Goal: Task Accomplishment & Management: Complete application form

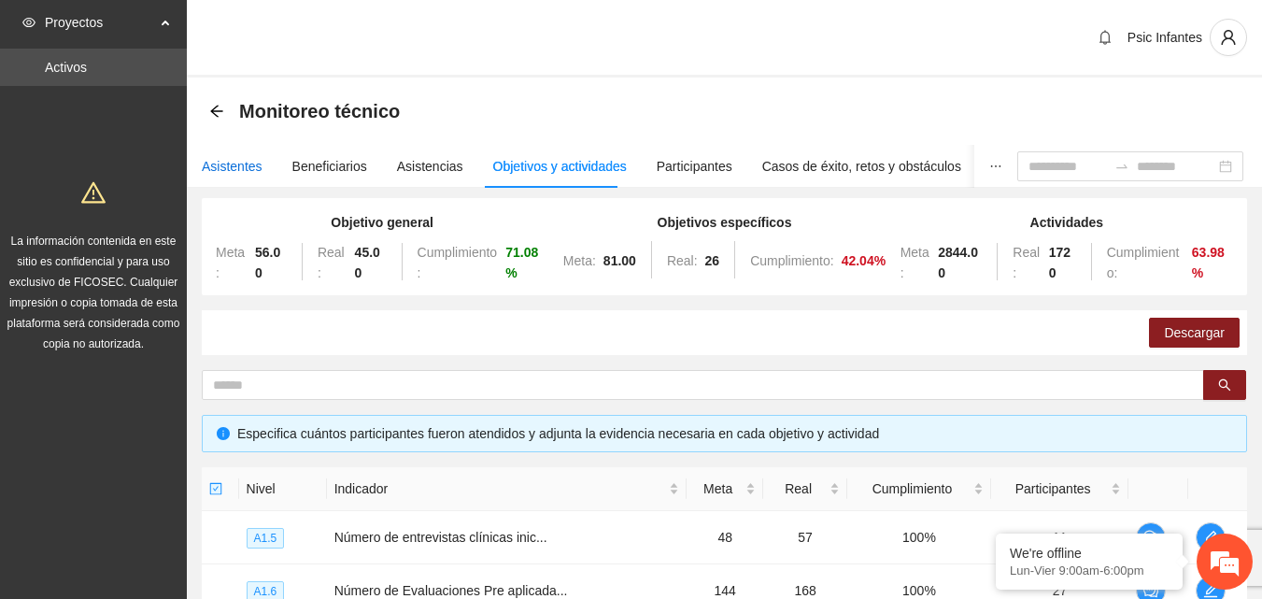
click at [219, 171] on div "Asistentes" at bounding box center [232, 166] width 61 height 21
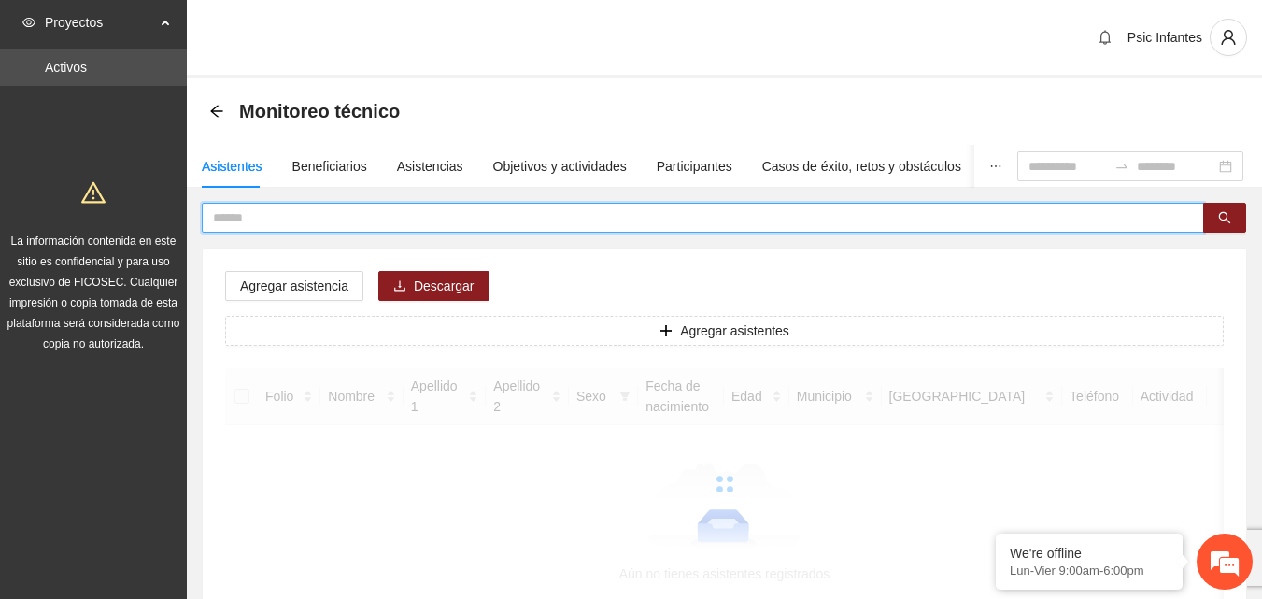
click at [308, 222] on input "text" at bounding box center [695, 217] width 965 height 21
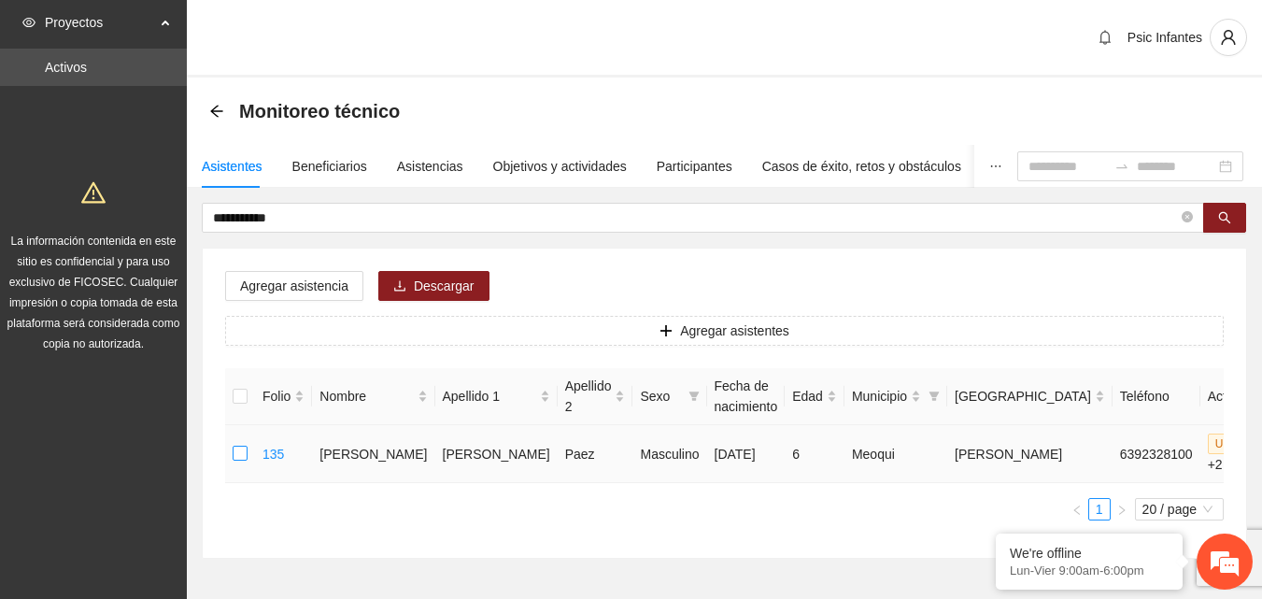
click at [240, 461] on label at bounding box center [240, 454] width 15 height 21
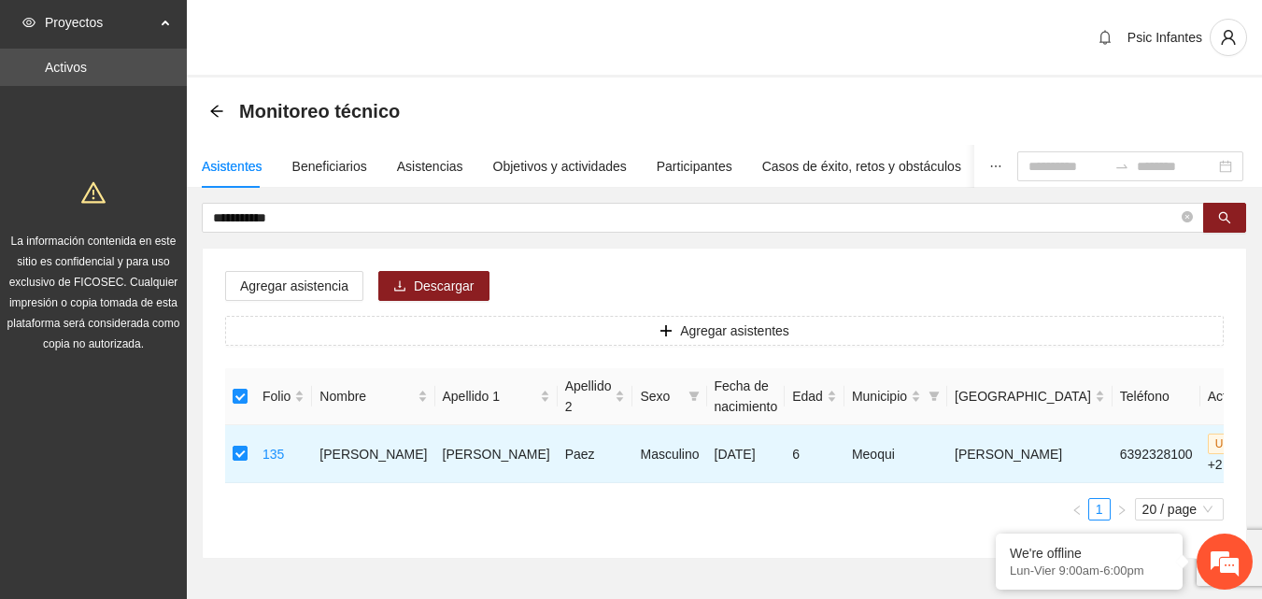
click at [290, 267] on div "Agregar asistencia Descargar Agregar asistentes Folio Nombre Apellido 1 Apellid…" at bounding box center [724, 402] width 1043 height 309
click at [302, 280] on span "Agregar asistencia" at bounding box center [294, 286] width 108 height 21
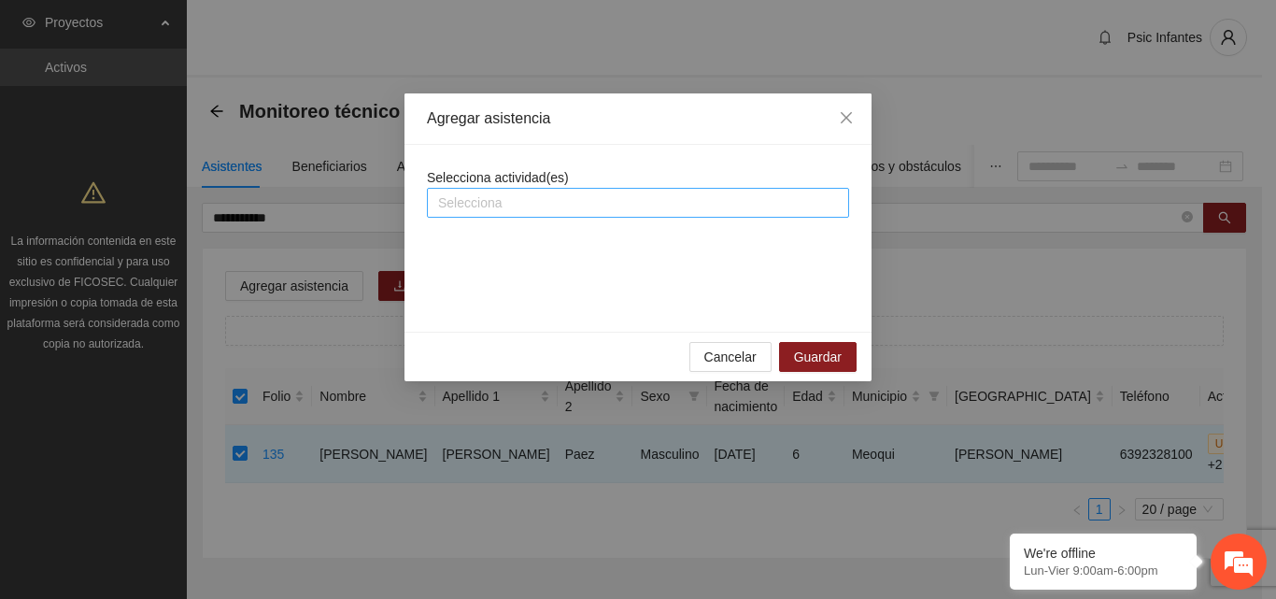
click at [500, 214] on div "Selecciona" at bounding box center [638, 203] width 422 height 30
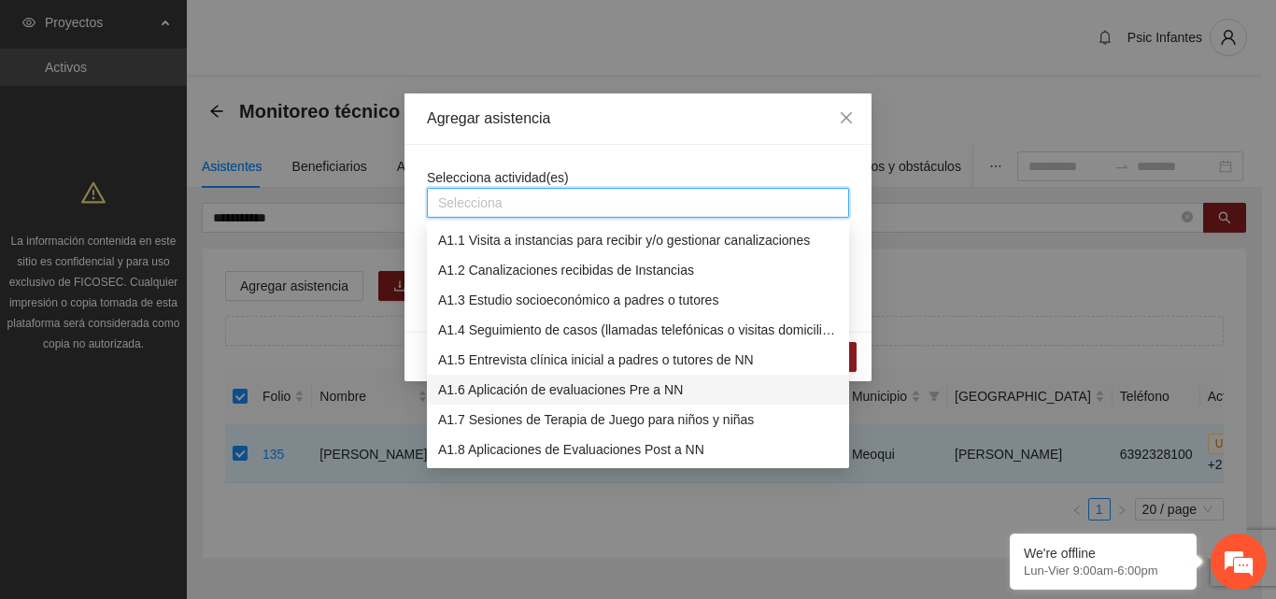
click at [530, 389] on div "A1.6 Aplicación de evaluaciones Pre a NN" at bounding box center [638, 389] width 400 height 21
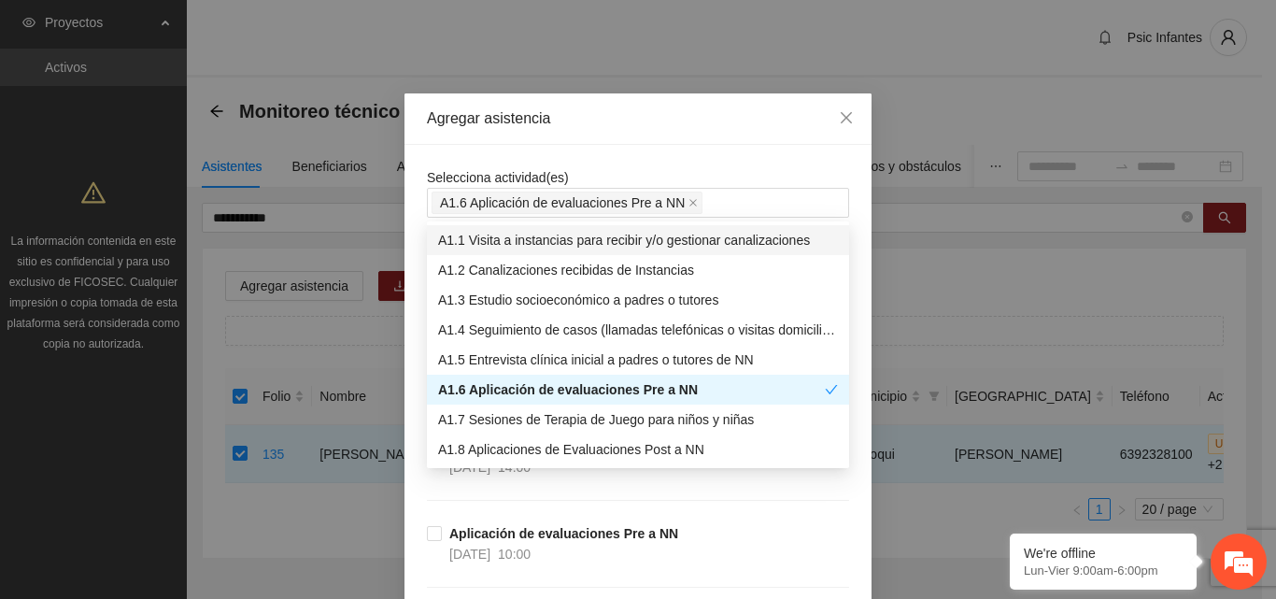
click at [668, 178] on div "Selecciona actividad(es) A1.6 Aplicación de evaluaciones Pre a NN" at bounding box center [638, 192] width 422 height 50
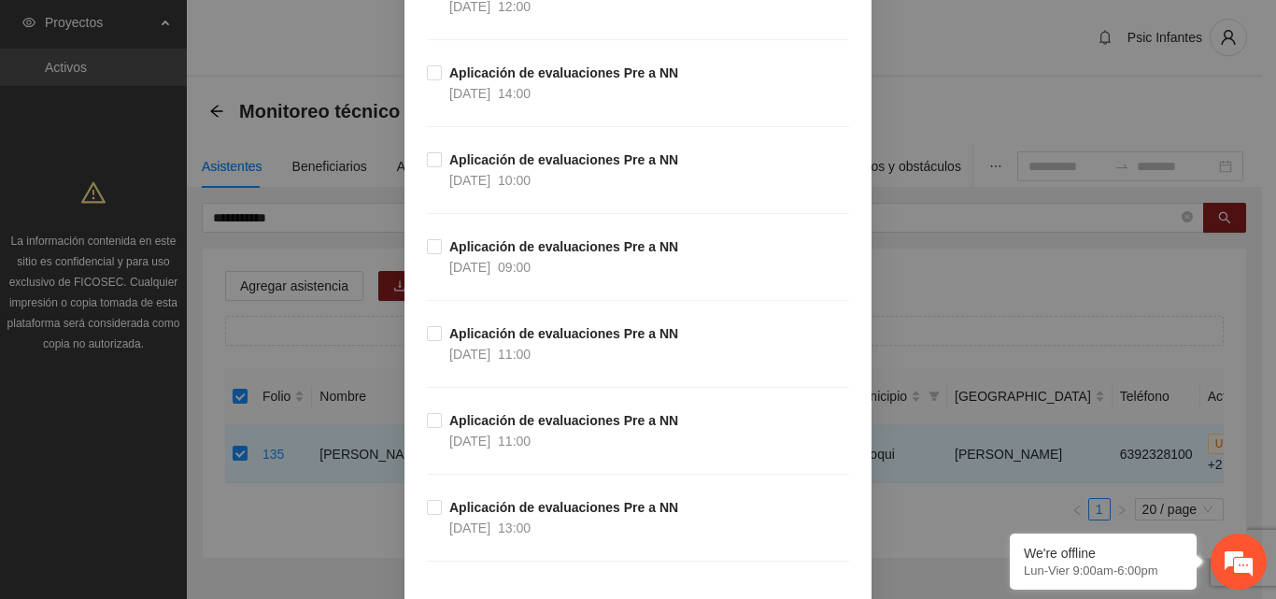
scroll to position [467, 0]
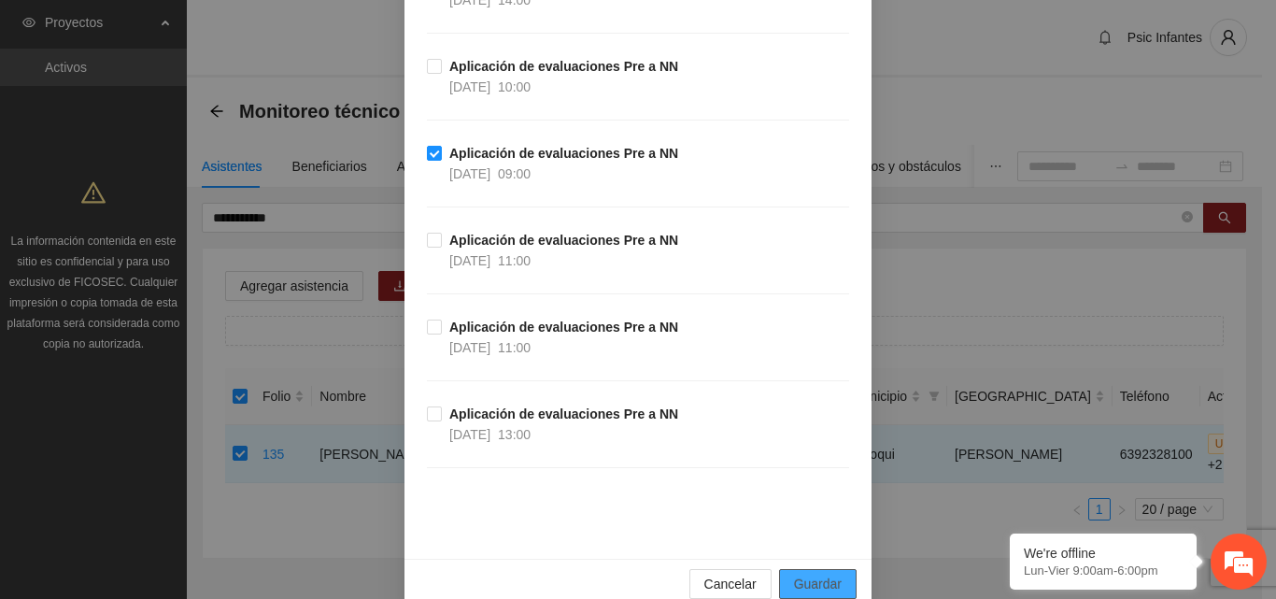
click at [827, 582] on span "Guardar" at bounding box center [818, 583] width 48 height 21
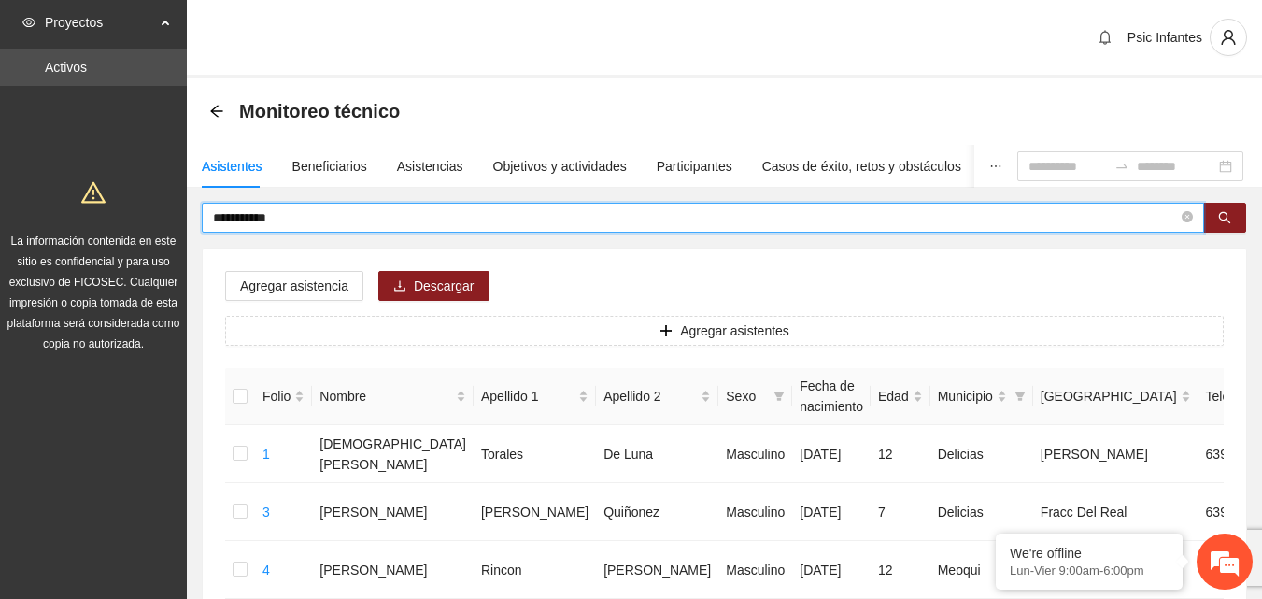
drag, startPoint x: 252, startPoint y: 213, endPoint x: 172, endPoint y: 228, distance: 81.7
type input "**********"
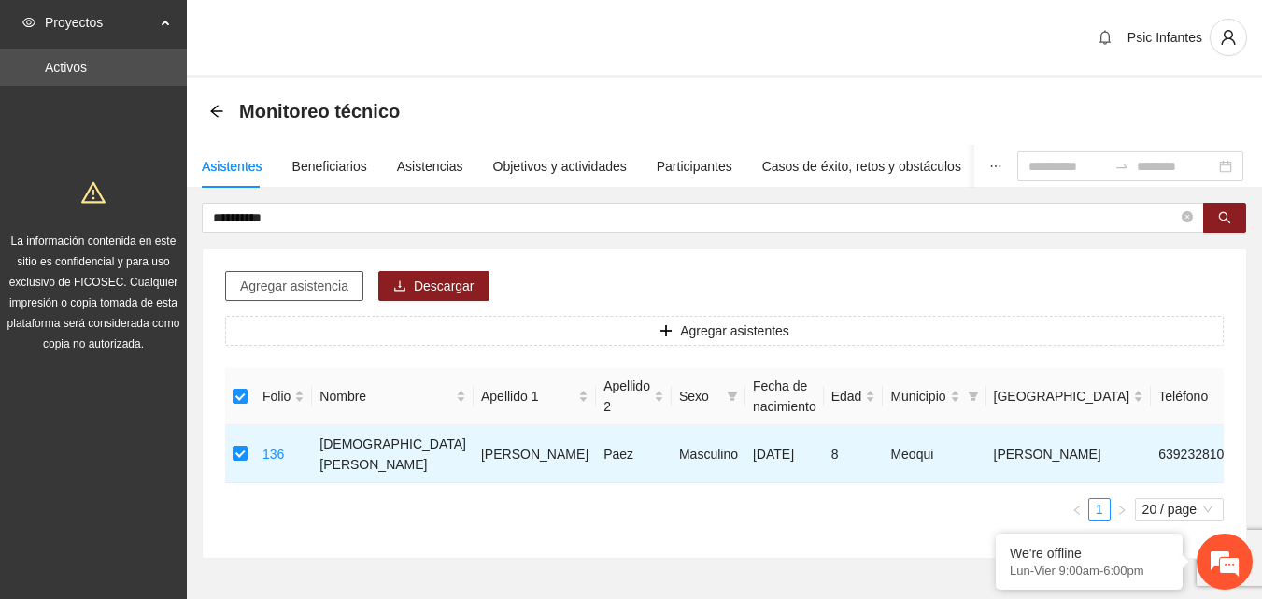
click at [296, 295] on span "Agregar asistencia" at bounding box center [294, 286] width 108 height 21
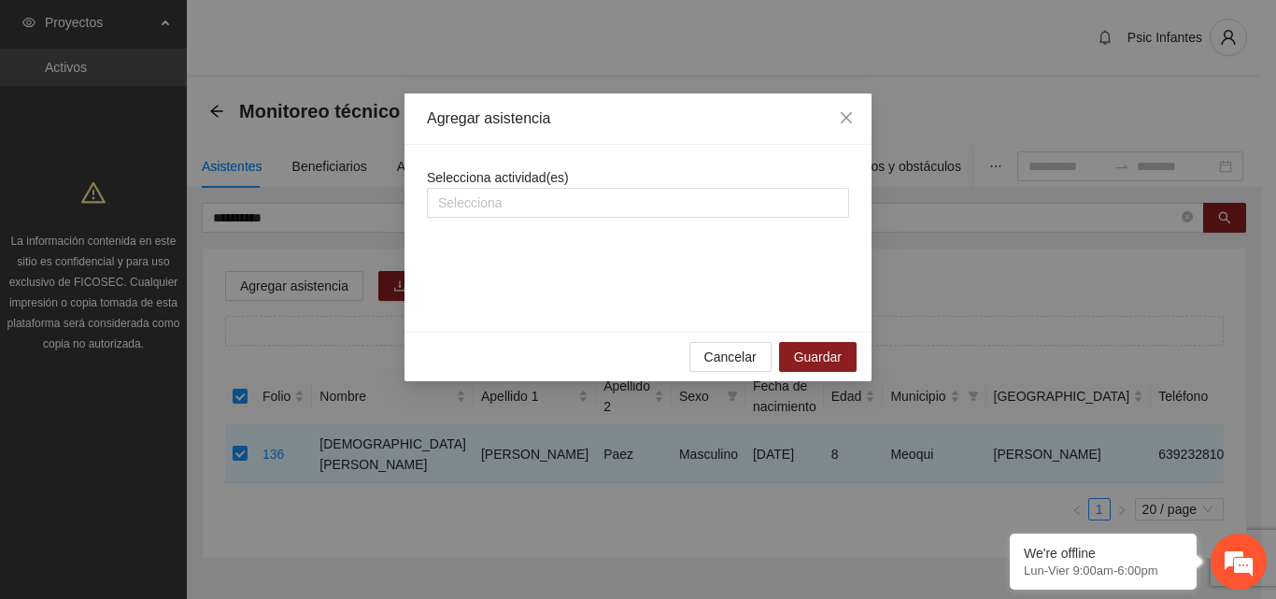
click at [690, 360] on div "Cancelar Guardar" at bounding box center [637, 356] width 467 height 49
click at [590, 207] on div at bounding box center [637, 202] width 413 height 22
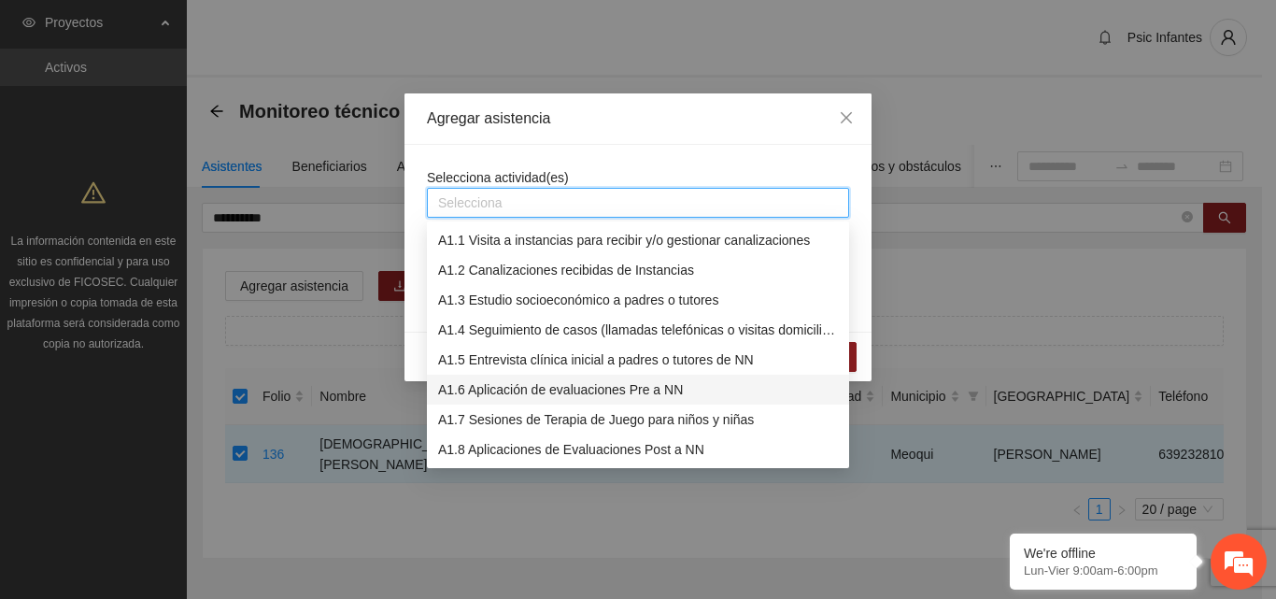
click at [507, 392] on div "A1.6 Aplicación de evaluaciones Pre a NN" at bounding box center [638, 389] width 400 height 21
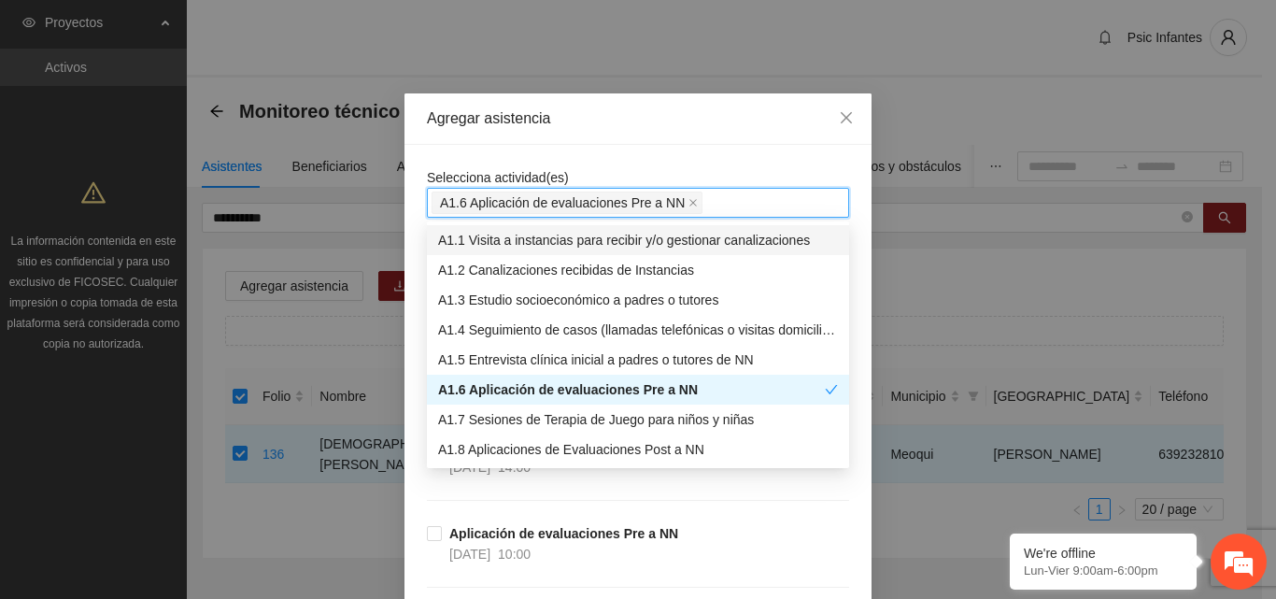
click at [647, 161] on div "Selecciona actividad(es) A1.6 Aplicación de evaluaciones Pre a NN Aplicación de…" at bounding box center [637, 585] width 467 height 881
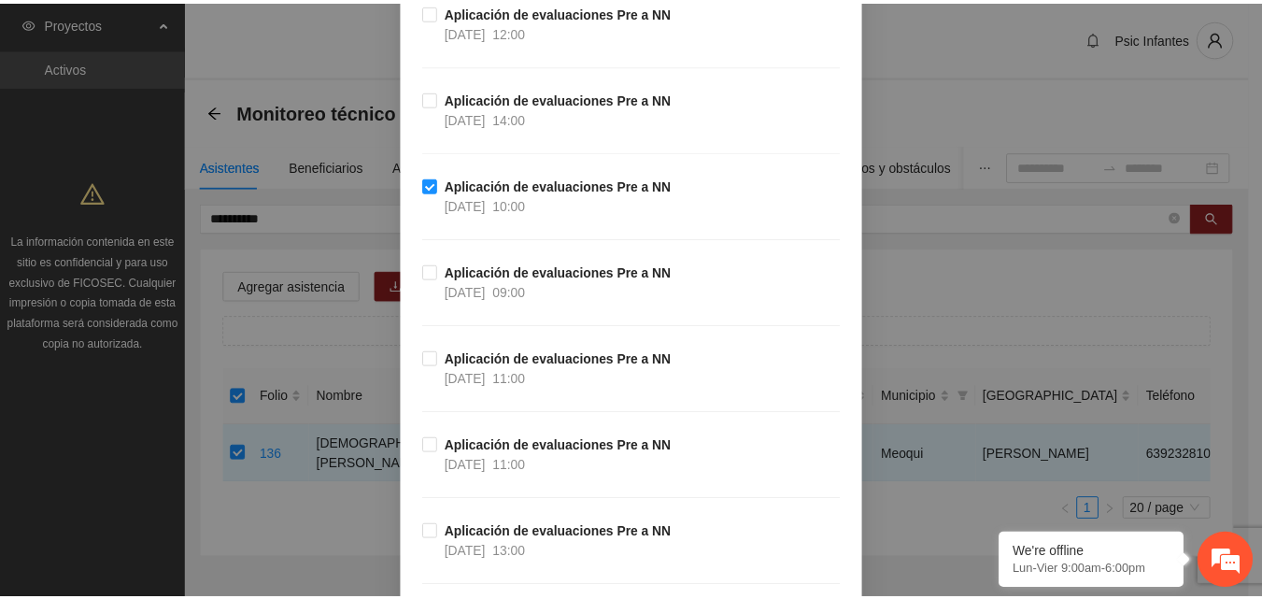
scroll to position [499, 0]
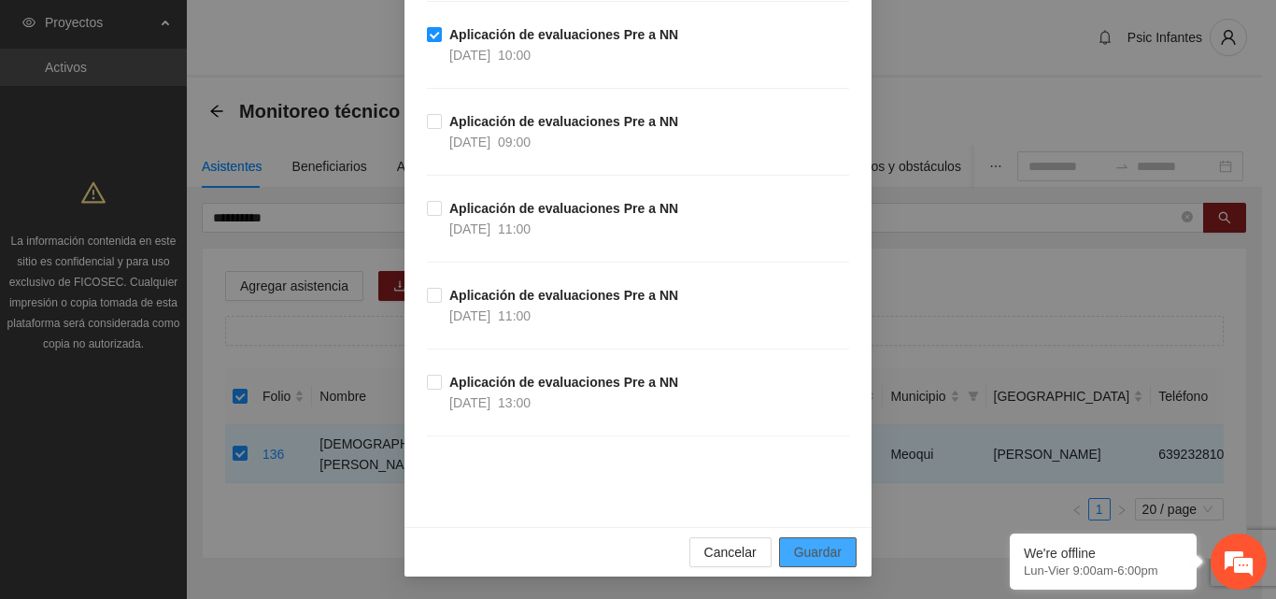
click at [794, 553] on span "Guardar" at bounding box center [818, 552] width 48 height 21
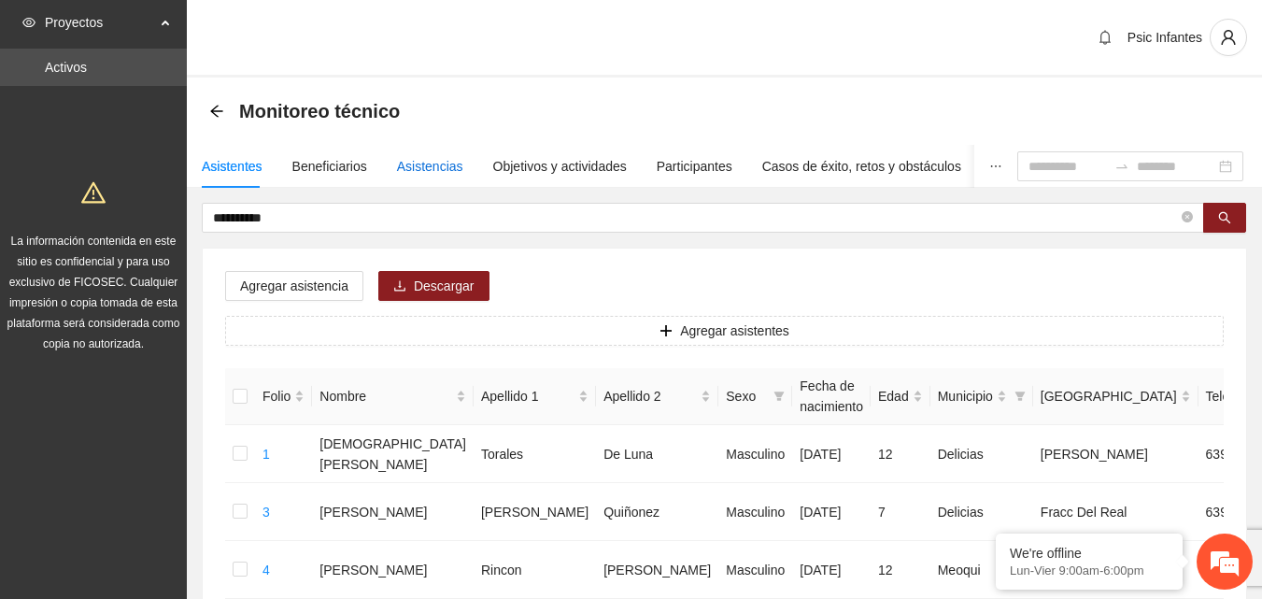
click at [420, 165] on div "Asistencias" at bounding box center [430, 166] width 66 height 21
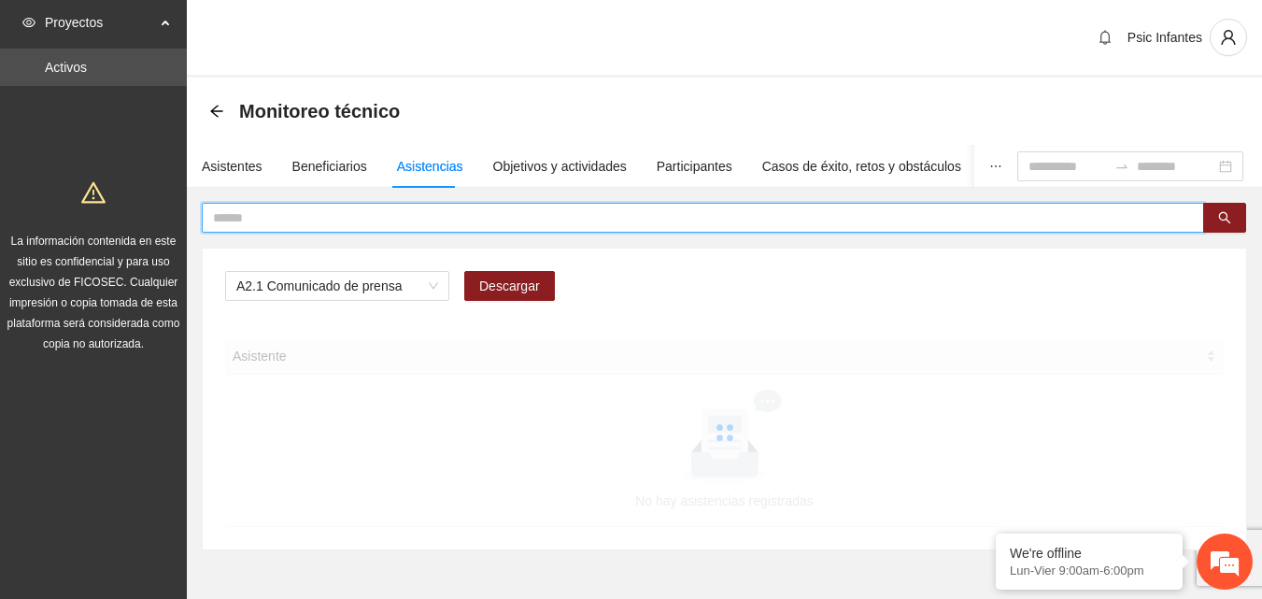
click at [363, 217] on input "text" at bounding box center [695, 217] width 965 height 21
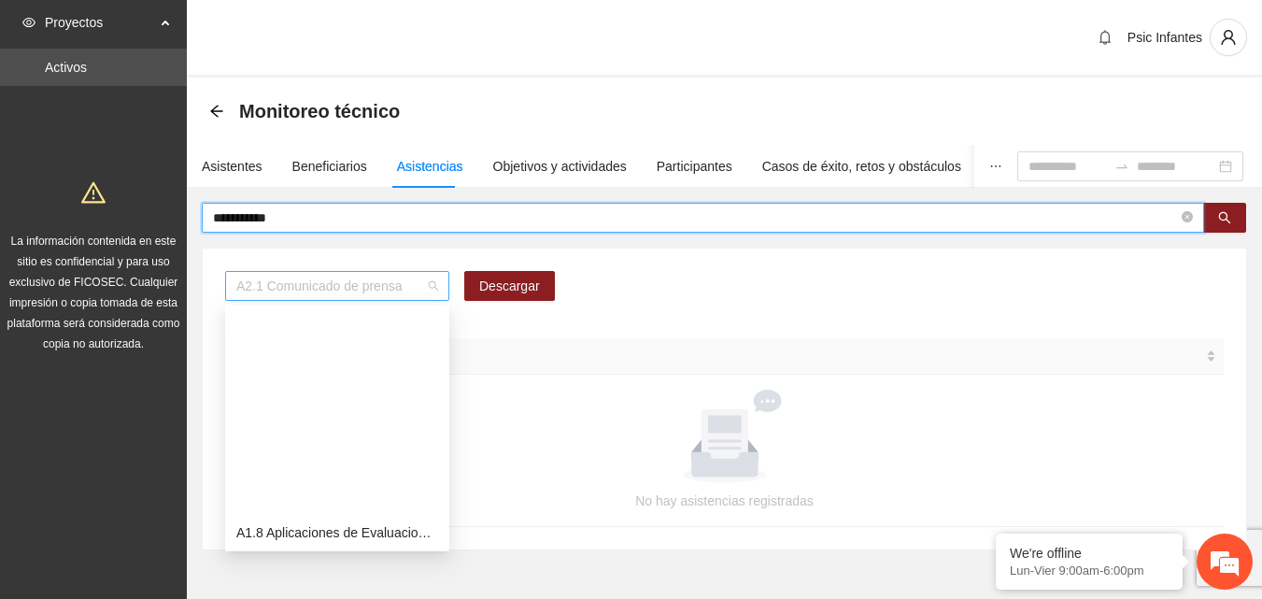
click at [413, 290] on span "A2.1 Comunicado de prensa" at bounding box center [337, 286] width 202 height 28
type input "**********"
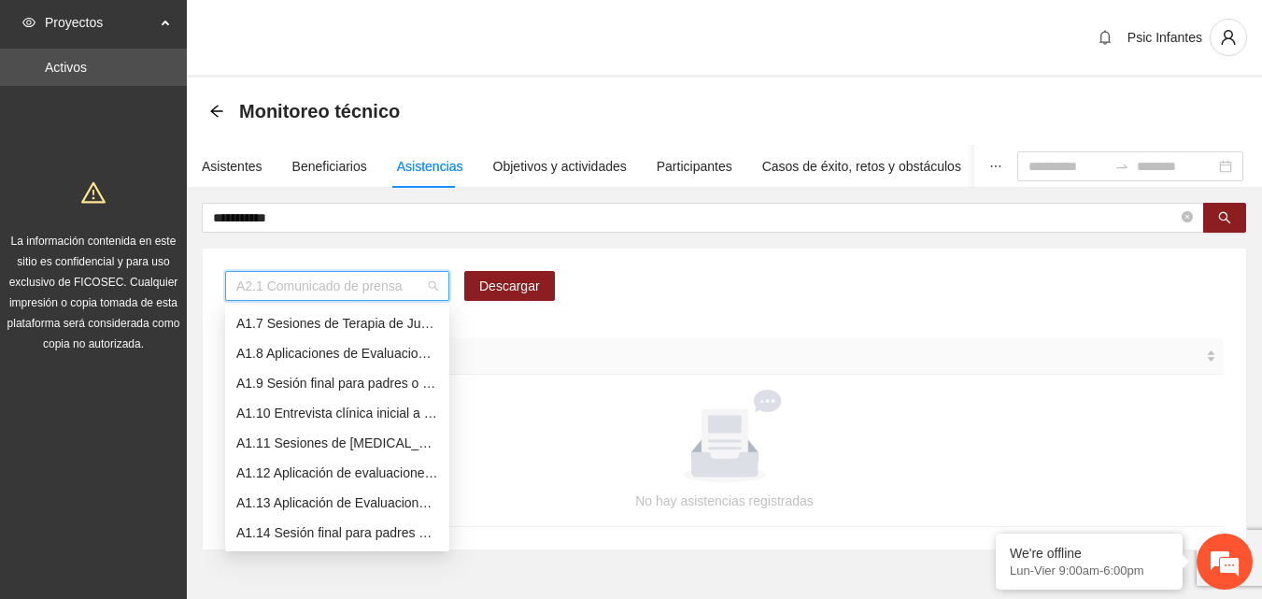
scroll to position [149, 0]
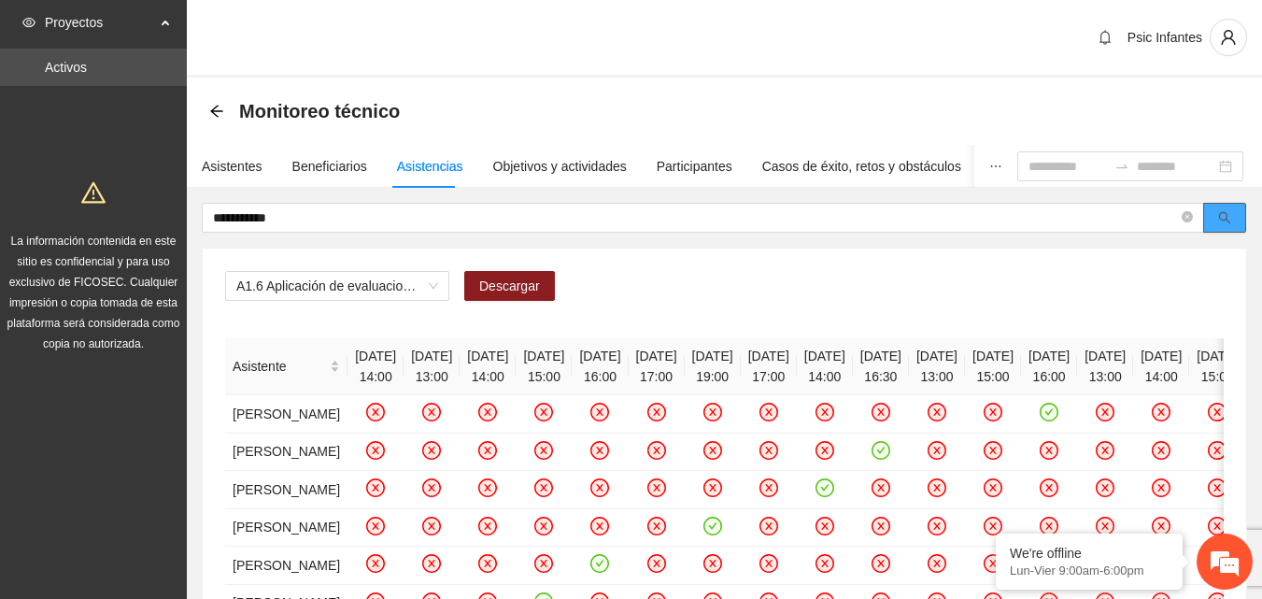
click at [1224, 220] on icon "search" at bounding box center [1224, 217] width 13 height 13
